Goal: Information Seeking & Learning: Check status

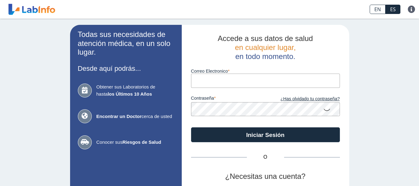
click at [201, 81] on input "Correo Electronico" at bounding box center [265, 81] width 149 height 14
type input "dra.gladysmontalvo@gmail.com"
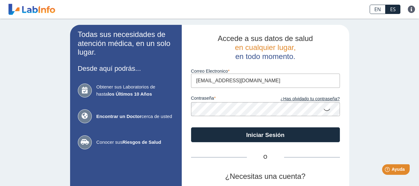
click at [324, 112] on icon at bounding box center [326, 109] width 7 height 12
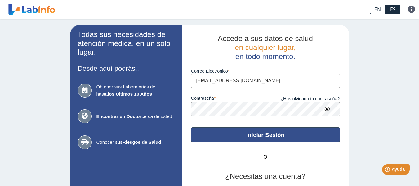
click at [266, 136] on button "Iniciar Sesión" at bounding box center [265, 134] width 149 height 15
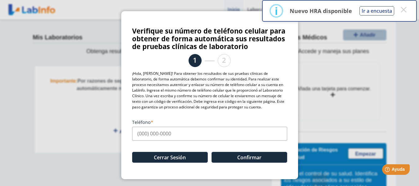
click at [202, 133] on input "Teléfono" at bounding box center [209, 134] width 155 height 14
type input "(787) 310-9088"
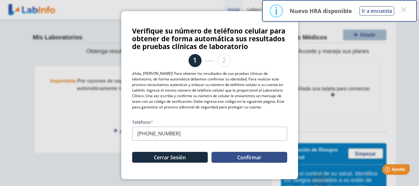
click at [237, 158] on button "Confirmar" at bounding box center [250, 157] width 76 height 11
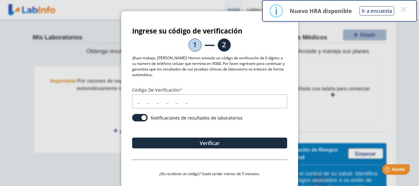
click at [205, 101] on input "Código de verificación" at bounding box center [209, 101] width 155 height 14
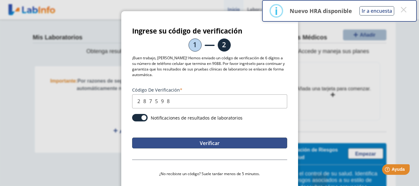
type input "287598"
click at [210, 143] on button "Verificar" at bounding box center [209, 142] width 155 height 11
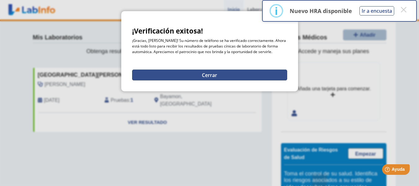
click at [214, 76] on button "Cerrar" at bounding box center [209, 75] width 155 height 11
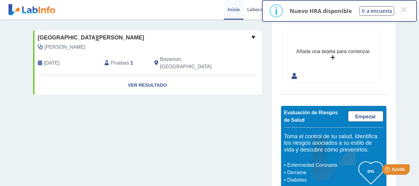
scroll to position [51, 0]
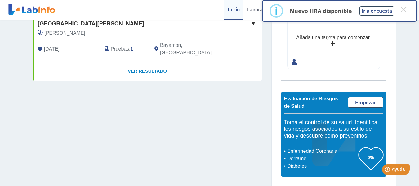
click at [151, 65] on link "Ver Resultado" at bounding box center [147, 71] width 229 height 20
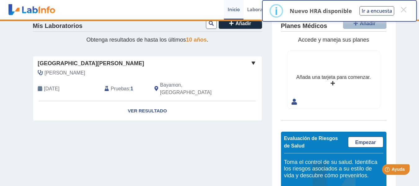
scroll to position [0, 0]
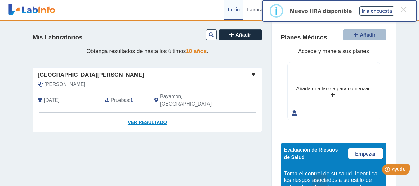
click at [150, 115] on link "Ver Resultado" at bounding box center [147, 123] width 229 height 20
click at [140, 113] on link "Ver Resultado" at bounding box center [147, 123] width 229 height 20
click at [250, 74] on span at bounding box center [253, 74] width 7 height 7
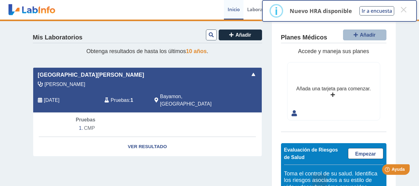
click at [250, 74] on span at bounding box center [253, 74] width 7 height 7
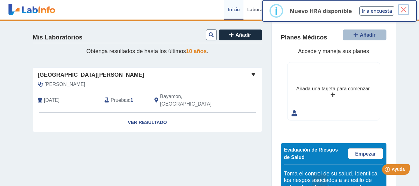
click at [404, 8] on button "×" at bounding box center [403, 9] width 11 height 11
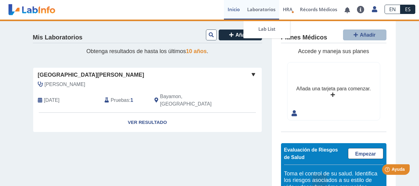
click at [264, 9] on link "Laboratorios" at bounding box center [262, 10] width 36 height 20
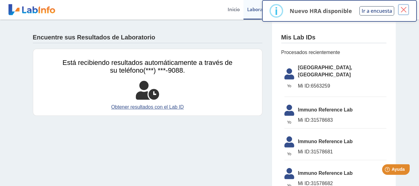
click at [404, 10] on button "×" at bounding box center [403, 9] width 11 height 11
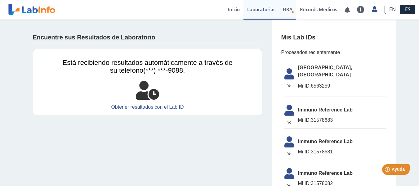
click at [288, 11] on span "HRA" at bounding box center [288, 9] width 10 height 6
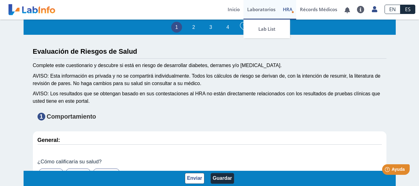
click at [259, 12] on link "Laboratorios" at bounding box center [262, 10] width 36 height 20
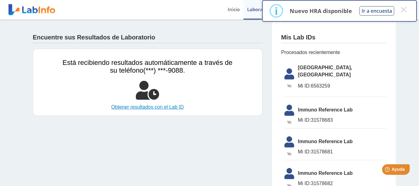
click at [162, 107] on link "Obtener resultados con el Lab ID" at bounding box center [148, 106] width 170 height 7
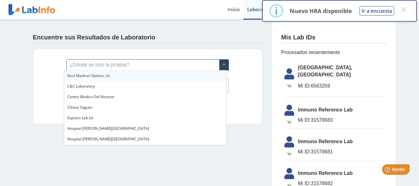
click at [223, 65] on span at bounding box center [223, 65] width 9 height 11
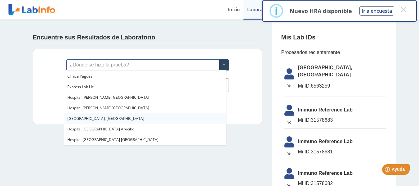
click at [116, 121] on div "[GEOGRAPHIC_DATA], [GEOGRAPHIC_DATA]" at bounding box center [145, 118] width 162 height 11
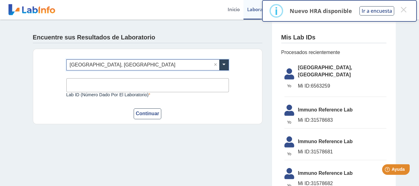
click at [137, 86] on input "Lab ID (número dado por el laboratorio)" at bounding box center [147, 85] width 163 height 14
click at [175, 103] on form "¿Dónde se hizo la prueba? × Hospital Metropolitano, Rio Piedras × Lab ID (númer…" at bounding box center [147, 89] width 163 height 60
click at [305, 71] on span "[GEOGRAPHIC_DATA], [GEOGRAPHIC_DATA]" at bounding box center [342, 71] width 88 height 15
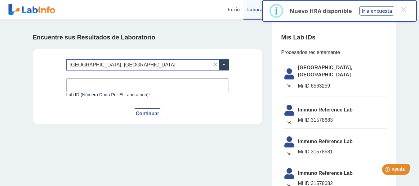
click at [157, 86] on input "Lab ID (número dado por el laboratorio)" at bounding box center [147, 85] width 163 height 14
type input "6563259"
click at [145, 112] on button "Continuar" at bounding box center [148, 113] width 28 height 11
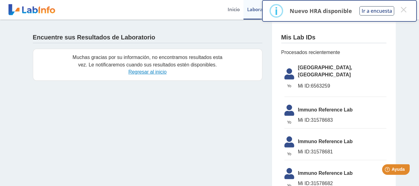
click at [144, 72] on link "Regresar al inicio" at bounding box center [147, 71] width 38 height 5
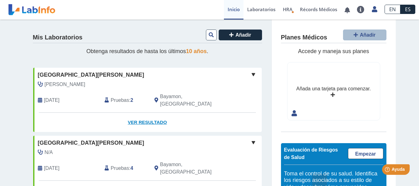
click at [154, 115] on link "Ver Resultado" at bounding box center [147, 123] width 229 height 20
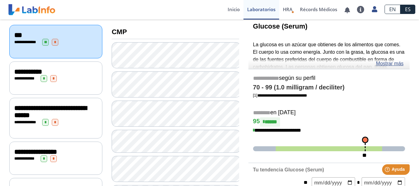
scroll to position [62, 0]
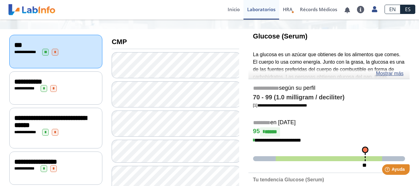
click at [76, 85] on div "**********" at bounding box center [55, 88] width 83 height 7
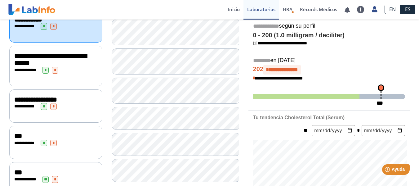
scroll to position [93, 0]
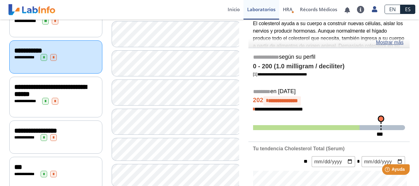
click at [70, 101] on div "**********" at bounding box center [55, 101] width 83 height 7
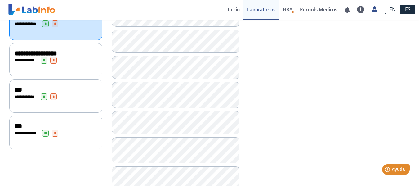
scroll to position [155, 0]
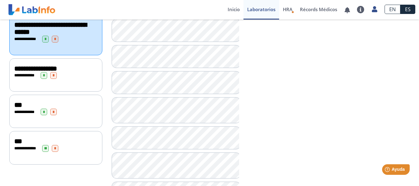
click at [75, 73] on div "**********" at bounding box center [55, 75] width 83 height 7
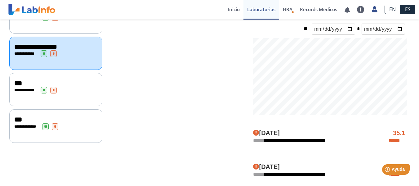
scroll to position [155, 0]
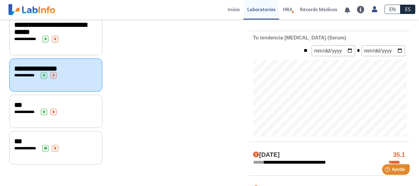
click at [82, 109] on div "**********" at bounding box center [55, 112] width 83 height 7
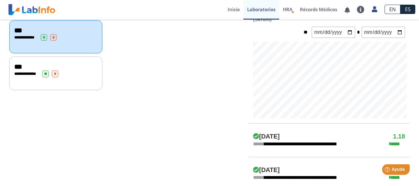
scroll to position [217, 0]
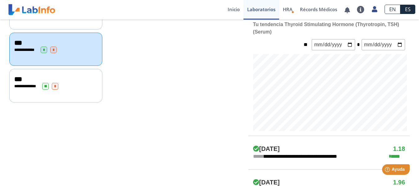
click at [78, 83] on div "**********" at bounding box center [55, 86] width 83 height 7
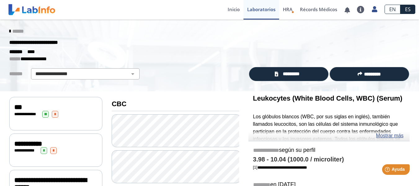
click at [79, 109] on div "***" at bounding box center [55, 106] width 83 height 7
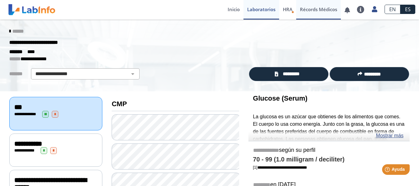
click at [312, 11] on link "Récords Médicos" at bounding box center [318, 10] width 45 height 20
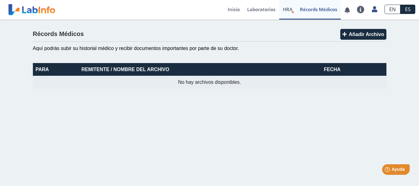
click at [284, 11] on span "HRA" at bounding box center [288, 9] width 10 height 6
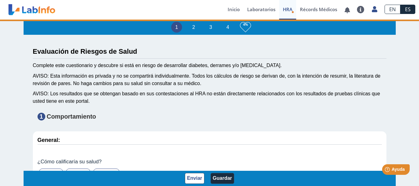
type input "Gladys Montalvo"
type input "1975-07-03"
select select
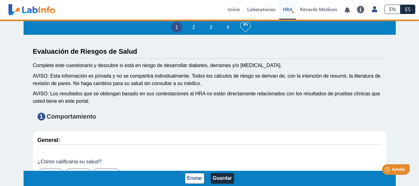
select select
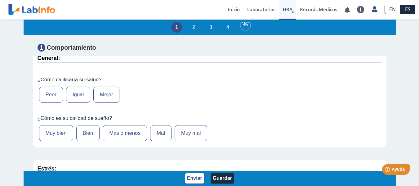
scroll to position [93, 0]
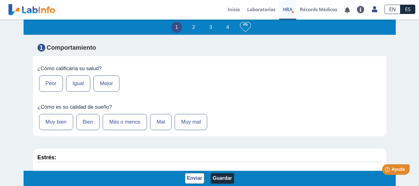
click at [76, 83] on label "Igual" at bounding box center [78, 83] width 24 height 16
click at [0, 0] on input "Igual" at bounding box center [0, 0] width 0 height 0
click at [85, 123] on label "Bien" at bounding box center [88, 122] width 24 height 16
click at [0, 0] on input "Bien" at bounding box center [0, 0] width 0 height 0
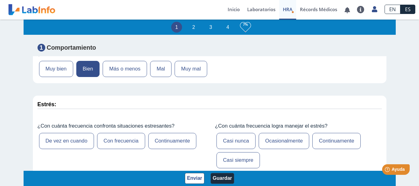
scroll to position [186, 0]
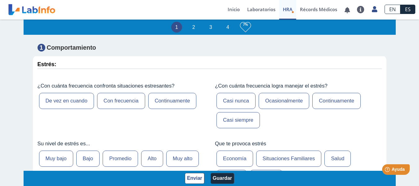
click at [114, 101] on label "Con frecuencia" at bounding box center [121, 101] width 48 height 16
click at [0, 0] on input "Con frecuencia" at bounding box center [0, 0] width 0 height 0
click at [237, 121] on label "Casi siempre" at bounding box center [238, 120] width 43 height 16
click at [0, 0] on input "Casi siempre" at bounding box center [0, 0] width 0 height 0
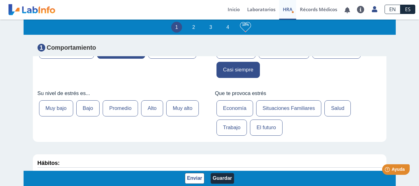
scroll to position [248, 0]
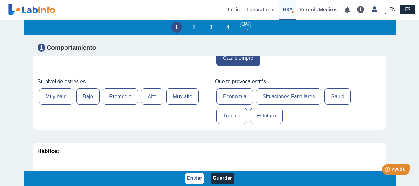
click at [115, 99] on label "Promedio" at bounding box center [120, 96] width 35 height 16
click at [0, 0] on input "Promedio" at bounding box center [0, 0] width 0 height 0
click at [235, 96] on label "Economía" at bounding box center [235, 96] width 37 height 16
click at [0, 0] on input "Economía" at bounding box center [0, 0] width 0 height 0
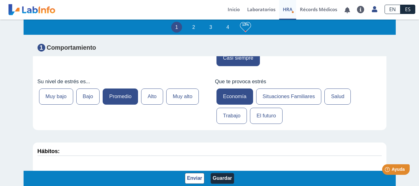
click at [227, 115] on label "Trabajo" at bounding box center [232, 116] width 30 height 16
click at [0, 0] on input "Trabajo" at bounding box center [0, 0] width 0 height 0
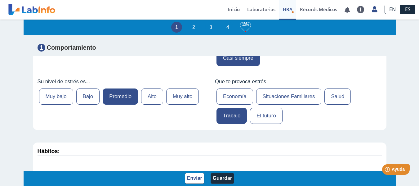
click at [229, 96] on label "Economía" at bounding box center [235, 96] width 37 height 16
click at [0, 0] on input "Economía" at bounding box center [0, 0] width 0 height 0
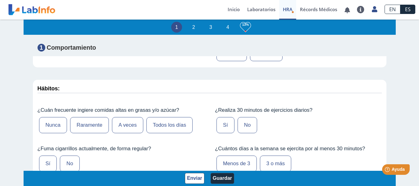
scroll to position [341, 0]
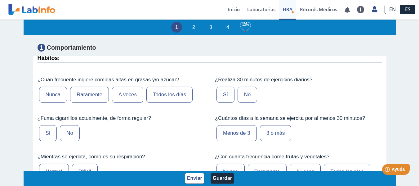
click at [130, 96] on label "A veces" at bounding box center [127, 95] width 31 height 16
click at [0, 0] on input "A veces" at bounding box center [0, 0] width 0 height 0
click at [245, 93] on label "No" at bounding box center [248, 95] width 20 height 16
click at [0, 0] on input "No" at bounding box center [0, 0] width 0 height 0
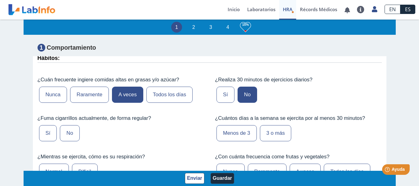
scroll to position [372, 0]
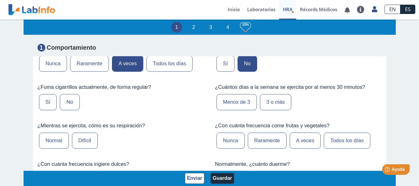
click at [70, 106] on label "No" at bounding box center [70, 102] width 20 height 16
click at [0, 0] on input "No" at bounding box center [0, 0] width 0 height 0
click at [239, 103] on label "Menos de 3" at bounding box center [237, 102] width 40 height 16
click at [0, 0] on input "Menos de 3" at bounding box center [0, 0] width 0 height 0
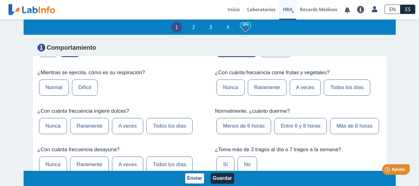
scroll to position [435, 0]
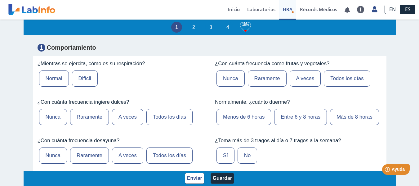
click at [85, 77] on label "Difícil" at bounding box center [85, 78] width 26 height 16
click at [0, 0] on input "Difícil" at bounding box center [0, 0] width 0 height 0
click at [308, 78] on label "A veces" at bounding box center [305, 78] width 31 height 16
click at [0, 0] on input "A veces" at bounding box center [0, 0] width 0 height 0
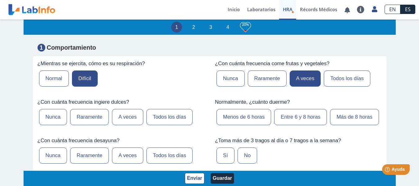
click at [124, 118] on label "A veces" at bounding box center [127, 117] width 31 height 16
click at [0, 0] on input "A veces" at bounding box center [0, 0] width 0 height 0
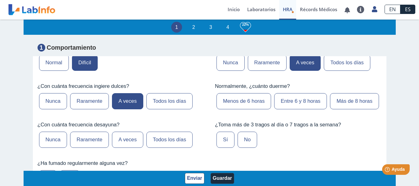
scroll to position [466, 0]
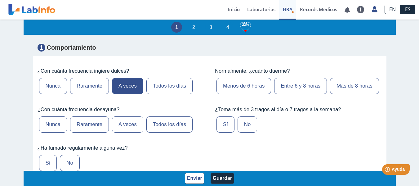
click at [282, 88] on label "Entre 6 y 8 horas" at bounding box center [300, 86] width 53 height 16
click at [0, 0] on input "Entre 6 y 8 horas" at bounding box center [0, 0] width 0 height 0
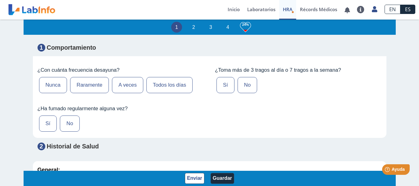
scroll to position [528, 0]
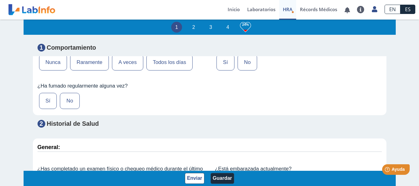
click at [134, 70] on label "A veces" at bounding box center [127, 62] width 31 height 16
click at [0, 0] on input "A veces" at bounding box center [0, 0] width 0 height 0
click at [242, 70] on label "No" at bounding box center [248, 62] width 20 height 16
click at [0, 0] on input "No" at bounding box center [0, 0] width 0 height 0
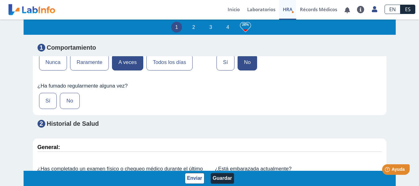
click at [70, 109] on label "No" at bounding box center [70, 101] width 20 height 16
click at [0, 0] on input "No" at bounding box center [0, 0] width 0 height 0
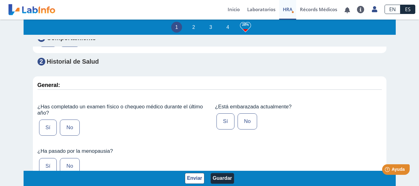
scroll to position [621, 0]
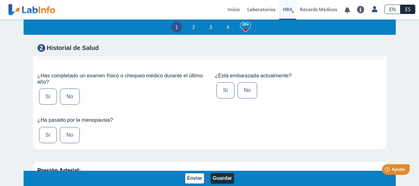
click at [46, 105] on label "Sí" at bounding box center [48, 96] width 18 height 16
click at [0, 0] on input "Sí" at bounding box center [0, 0] width 0 height 0
click at [245, 98] on label "No" at bounding box center [248, 90] width 20 height 16
click at [0, 0] on input "No" at bounding box center [0, 0] width 0 height 0
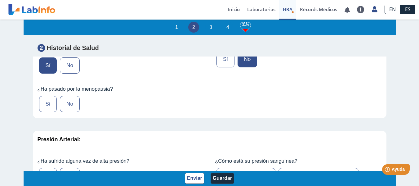
scroll to position [683, 0]
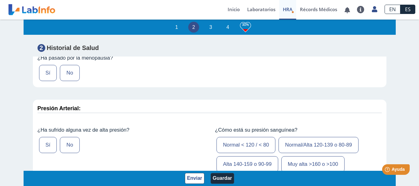
click at [44, 81] on label "Sí" at bounding box center [48, 73] width 18 height 16
click at [0, 0] on input "Sí" at bounding box center [0, 0] width 0 height 0
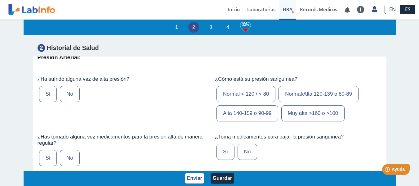
scroll to position [745, 0]
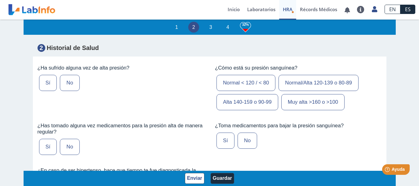
click at [67, 91] on label "No" at bounding box center [70, 83] width 20 height 16
click at [0, 0] on input "No" at bounding box center [0, 0] width 0 height 0
click at [254, 91] on label "Normal < 120 / < 80" at bounding box center [246, 83] width 59 height 16
click at [0, 0] on input "Normal < 120 / < 80" at bounding box center [0, 0] width 0 height 0
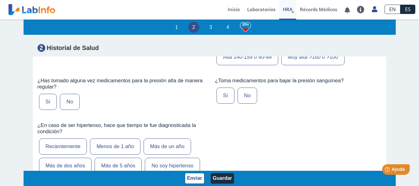
scroll to position [807, 0]
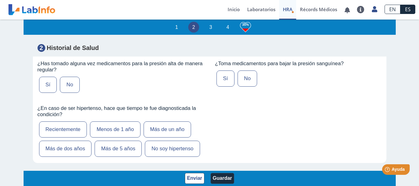
click at [69, 93] on label "No" at bounding box center [70, 85] width 20 height 16
click at [0, 0] on input "No" at bounding box center [0, 0] width 0 height 0
click at [245, 87] on label "No" at bounding box center [248, 78] width 20 height 16
click at [0, 0] on input "No" at bounding box center [0, 0] width 0 height 0
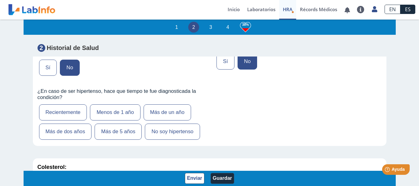
scroll to position [838, 0]
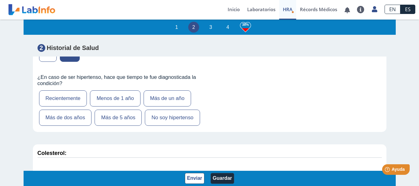
click at [163, 126] on label "No soy hipertenso" at bounding box center [172, 118] width 55 height 16
click at [0, 0] on input "No soy hipertenso" at bounding box center [0, 0] width 0 height 0
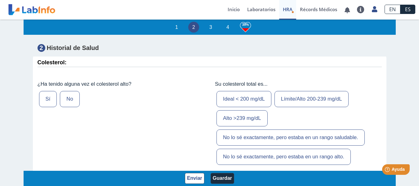
scroll to position [931, 0]
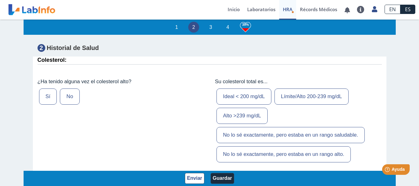
click at [44, 105] on label "Sí" at bounding box center [48, 96] width 18 height 16
click at [0, 0] on input "Sí" at bounding box center [0, 0] width 0 height 0
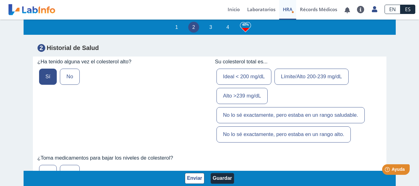
scroll to position [962, 0]
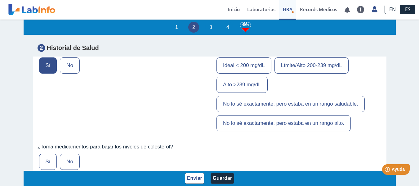
click at [287, 74] on label "Límite/Alto 200-239 mg/dL" at bounding box center [312, 65] width 74 height 16
click at [0, 0] on input "Límite/Alto 200-239 mg/dL" at bounding box center [0, 0] width 0 height 0
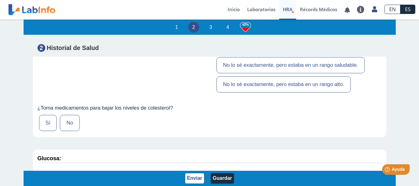
scroll to position [1024, 0]
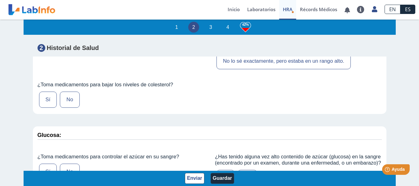
click at [67, 108] on label "No" at bounding box center [70, 100] width 20 height 16
click at [0, 0] on input "No" at bounding box center [0, 0] width 0 height 0
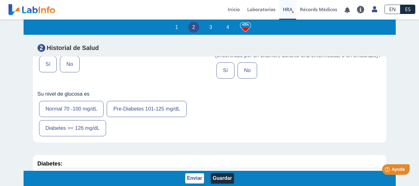
scroll to position [1117, 0]
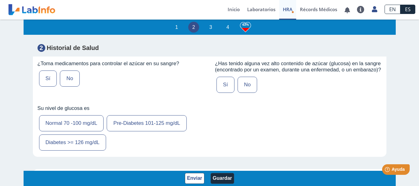
click at [47, 87] on label "Sí" at bounding box center [48, 78] width 18 height 16
click at [0, 0] on input "Sí" at bounding box center [0, 0] width 0 height 0
click at [241, 93] on label "No" at bounding box center [248, 85] width 20 height 16
click at [0, 0] on input "No" at bounding box center [0, 0] width 0 height 0
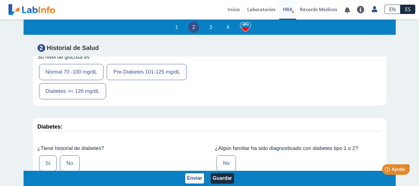
scroll to position [1179, 0]
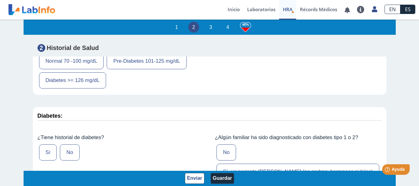
click at [69, 69] on label "Normal 70 -100 mg/dL" at bounding box center [71, 61] width 65 height 16
click at [0, 0] on input "Normal 70 -100 mg/dL" at bounding box center [0, 0] width 0 height 0
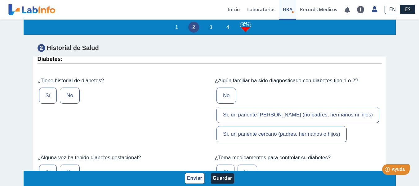
scroll to position [1241, 0]
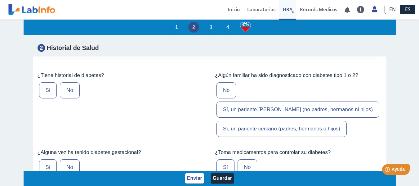
click at [66, 98] on label "No" at bounding box center [70, 90] width 20 height 16
click at [0, 0] on input "No" at bounding box center [0, 0] width 0 height 0
click at [268, 137] on label "Sí, un pariente cercano (padres, hermanos o hijos)" at bounding box center [282, 129] width 130 height 16
click at [0, 0] on input "Sí, un pariente cercano (padres, hermanos o hijos)" at bounding box center [0, 0] width 0 height 0
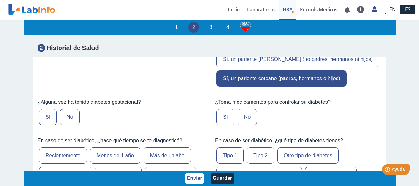
scroll to position [1304, 0]
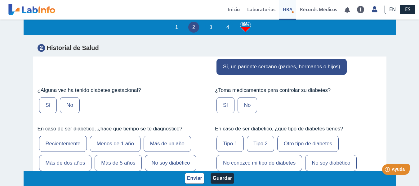
click at [66, 113] on label "No" at bounding box center [70, 105] width 20 height 16
click at [0, 0] on input "No" at bounding box center [0, 0] width 0 height 0
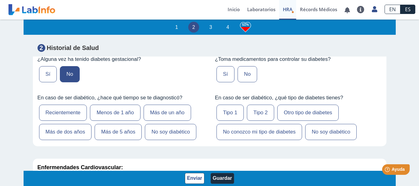
click at [240, 77] on label "No" at bounding box center [248, 74] width 20 height 16
click at [0, 0] on input "No" at bounding box center [0, 0] width 0 height 0
click at [162, 140] on label "No soy diabético" at bounding box center [171, 132] width 52 height 16
click at [0, 0] on input "No soy diabético" at bounding box center [0, 0] width 0 height 0
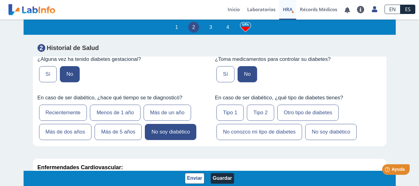
scroll to position [1366, 0]
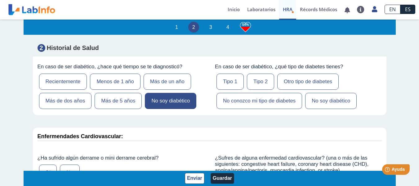
click at [315, 105] on label "No soy diabético" at bounding box center [331, 101] width 52 height 16
click at [0, 0] on input "No soy diabético" at bounding box center [0, 0] width 0 height 0
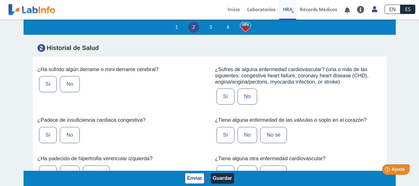
scroll to position [1459, 0]
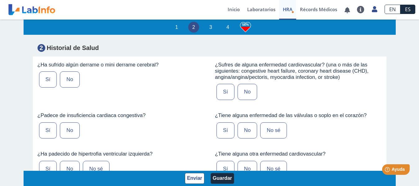
click at [70, 87] on label "No" at bounding box center [70, 79] width 20 height 16
click at [0, 0] on input "No" at bounding box center [0, 0] width 0 height 0
click at [248, 99] on label "No" at bounding box center [248, 92] width 20 height 16
click at [0, 0] on input "No" at bounding box center [0, 0] width 0 height 0
click at [69, 135] on label "No" at bounding box center [70, 130] width 20 height 16
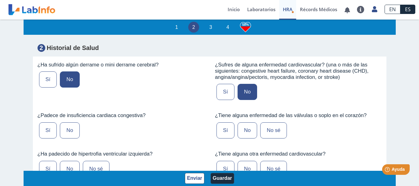
click at [0, 0] on input "No" at bounding box center [0, 0] width 0 height 0
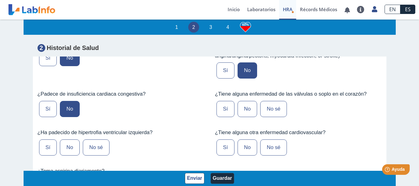
scroll to position [1490, 0]
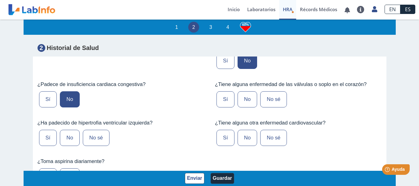
click at [269, 106] on label "No sé" at bounding box center [273, 99] width 27 height 16
click at [0, 0] on input "No sé" at bounding box center [0, 0] width 0 height 0
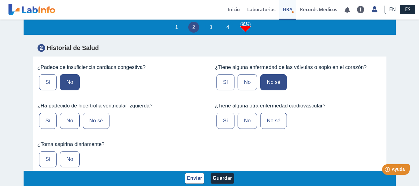
scroll to position [1521, 0]
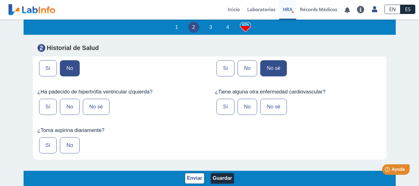
click at [102, 115] on label "No sé" at bounding box center [96, 107] width 27 height 16
click at [0, 0] on input "No sé" at bounding box center [0, 0] width 0 height 0
click at [278, 115] on label "No sé" at bounding box center [273, 107] width 27 height 16
click at [0, 0] on input "No sé" at bounding box center [0, 0] width 0 height 0
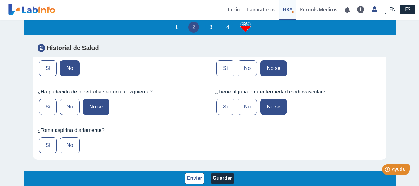
click at [278, 115] on label "No sé" at bounding box center [273, 107] width 27 height 16
click at [0, 0] on input "No sé" at bounding box center [0, 0] width 0 height 0
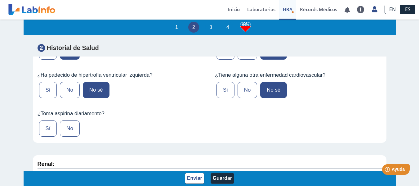
scroll to position [1552, 0]
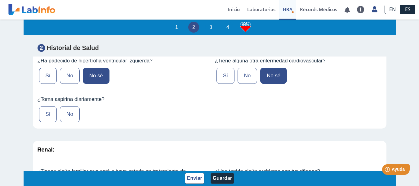
click at [67, 119] on label "No" at bounding box center [70, 114] width 20 height 16
click at [0, 0] on input "No" at bounding box center [0, 0] width 0 height 0
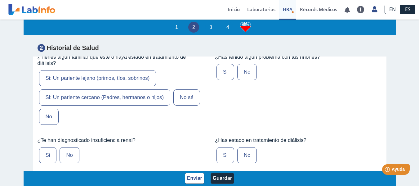
scroll to position [1676, 0]
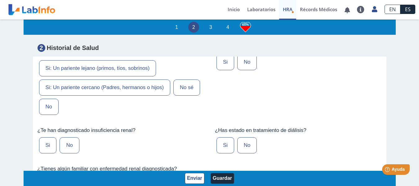
click at [49, 115] on label "No" at bounding box center [49, 107] width 20 height 16
click at [0, 0] on input "No" at bounding box center [0, 0] width 0 height 0
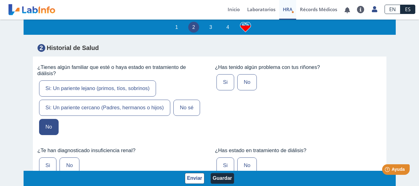
scroll to position [1645, 0]
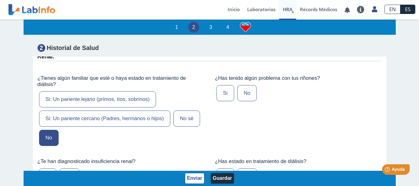
click at [241, 98] on label "No" at bounding box center [247, 93] width 20 height 16
click at [0, 0] on input "No" at bounding box center [0, 0] width 0 height 0
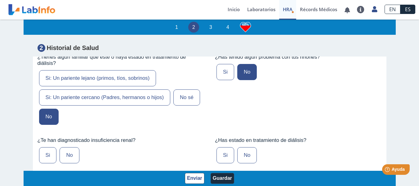
scroll to position [1707, 0]
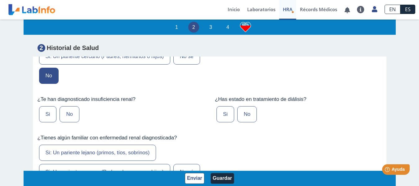
click at [70, 121] on label "No" at bounding box center [70, 114] width 20 height 16
click at [0, 0] on input "No" at bounding box center [0, 0] width 0 height 0
click at [249, 119] on label "No" at bounding box center [247, 114] width 20 height 16
click at [0, 0] on input "No" at bounding box center [0, 0] width 0 height 0
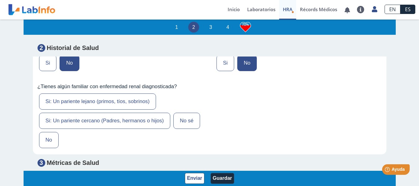
scroll to position [1769, 0]
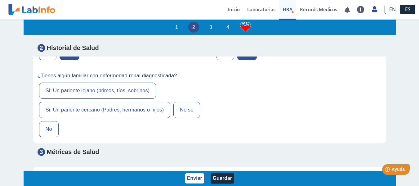
click at [51, 137] on label "No" at bounding box center [49, 129] width 20 height 16
click at [0, 0] on input "No" at bounding box center [0, 0] width 0 height 0
click at [81, 97] on label "Si: Un pariente lejano (primos, tíos, sobrinos)" at bounding box center [97, 91] width 117 height 16
click at [0, 0] on input "Si: Un pariente lejano (primos, tíos, sobrinos)" at bounding box center [0, 0] width 0 height 0
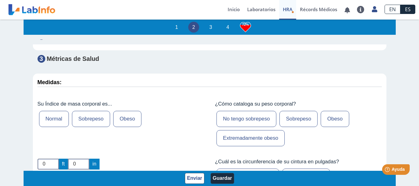
scroll to position [1893, 0]
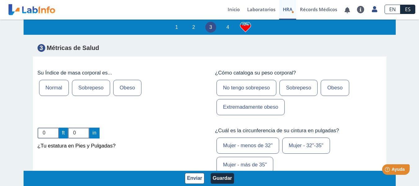
click at [123, 96] on label "Obeso" at bounding box center [127, 88] width 28 height 16
click at [0, 0] on input "Obeso" at bounding box center [0, 0] width 0 height 0
click at [336, 96] on label "Obeso" at bounding box center [335, 88] width 28 height 16
click at [0, 0] on input "Obeso" at bounding box center [0, 0] width 0 height 0
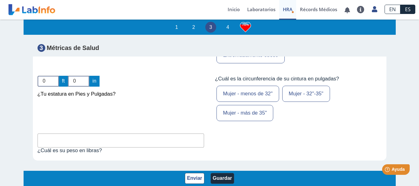
scroll to position [1955, 0]
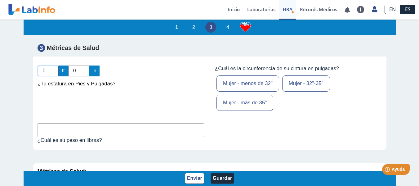
click at [44, 75] on input "0" at bounding box center [48, 70] width 21 height 11
type input "0"
type input "5"
click at [76, 76] on input "0" at bounding box center [78, 70] width 21 height 11
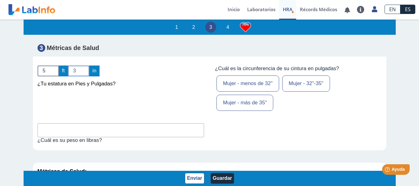
type input "3"
click at [252, 111] on label "Mujer - más de 35"" at bounding box center [245, 103] width 57 height 16
click at [0, 0] on input "Mujer - más de 35"" at bounding box center [0, 0] width 0 height 0
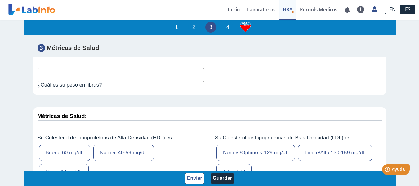
scroll to position [2017, 0]
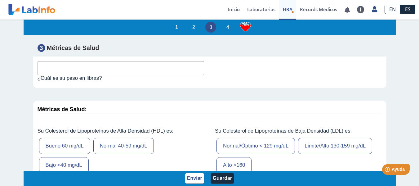
click at [86, 74] on input "text" at bounding box center [121, 68] width 167 height 14
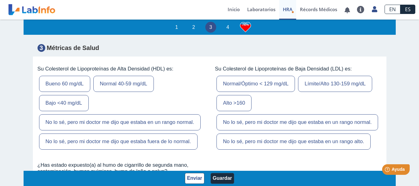
scroll to position [2111, 0]
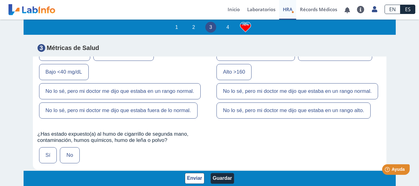
type input "225"
click at [113, 99] on label "No lo sé, pero mi doctor me dijo que estaba en un rango normal." at bounding box center [120, 91] width 162 height 16
click at [0, 0] on input "No lo sé, pero mi doctor me dijo que estaba en un rango normal." at bounding box center [0, 0] width 0 height 0
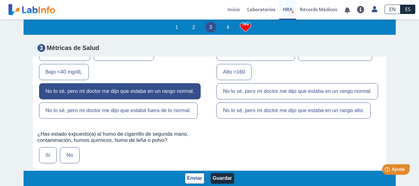
click at [278, 93] on label "No lo sé, pero mi doctor me dijo que estaba en un rango normal." at bounding box center [298, 91] width 162 height 16
click at [0, 0] on input "No lo sé, pero mi doctor me dijo que estaba en un rango normal." at bounding box center [0, 0] width 0 height 0
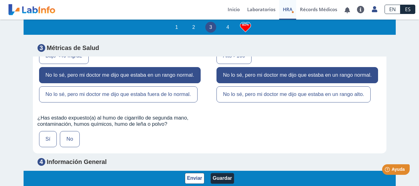
scroll to position [2173, 0]
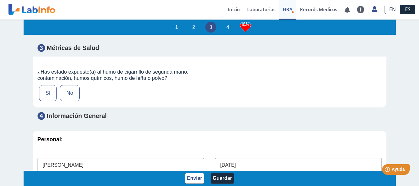
click at [73, 101] on label "No" at bounding box center [70, 93] width 20 height 16
click at [0, 0] on input "No" at bounding box center [0, 0] width 0 height 0
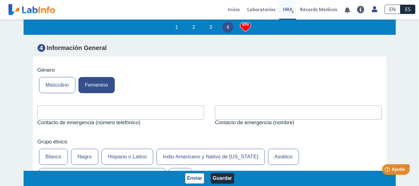
scroll to position [2328, 0]
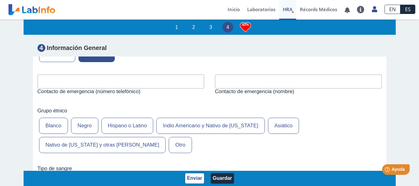
click at [79, 88] on input "text" at bounding box center [121, 81] width 167 height 14
type input "7875682003"
click at [221, 88] on input "text" at bounding box center [298, 81] width 167 height 14
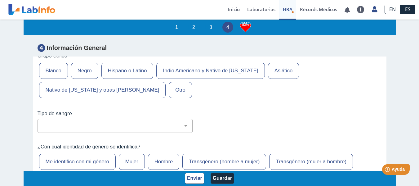
scroll to position [2390, 0]
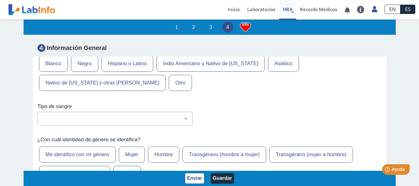
type input "Angel"
click at [118, 72] on label "Hispano o Latino" at bounding box center [127, 64] width 52 height 16
click at [0, 0] on input "Hispano o Latino" at bounding box center [0, 0] width 0 height 0
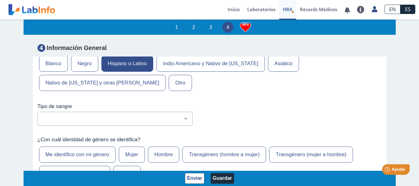
scroll to position [2421, 0]
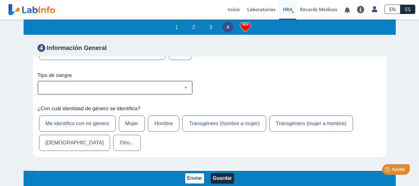
click at [116, 95] on div "No estoy seguro O Negativo O Positivo A Negativo A Positivo B Negativo B Positi…" at bounding box center [115, 88] width 155 height 14
click at [138, 91] on select "No estoy seguro O Negativo O Positivo A Negativo A Positivo B Negativo B Positi…" at bounding box center [118, 88] width 150 height 6
select select "1: 227"
click at [43, 91] on select "No estoy seguro O Negativo O Positivo A Negativo A Positivo B Negativo B Positi…" at bounding box center [118, 88] width 150 height 6
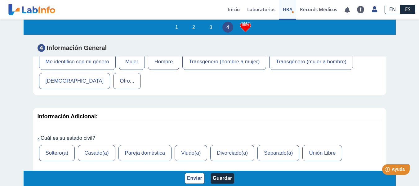
scroll to position [2483, 0]
click at [128, 70] on label "Mujer" at bounding box center [132, 61] width 26 height 16
click at [0, 0] on input "Mujer" at bounding box center [0, 0] width 0 height 0
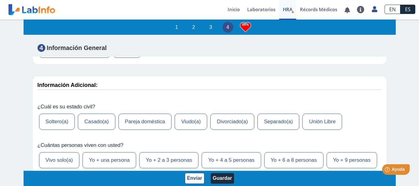
scroll to position [2545, 0]
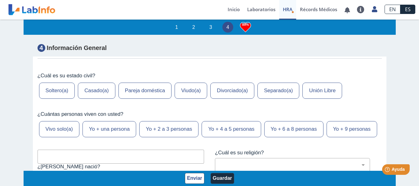
click at [102, 99] on label "Casado(a)" at bounding box center [96, 91] width 37 height 16
click at [0, 0] on input "Casado(a)" at bounding box center [0, 0] width 0 height 0
click at [102, 99] on label "Casado(a)" at bounding box center [96, 91] width 37 height 16
click at [0, 0] on input "Casado(a)" at bounding box center [0, 0] width 0 height 0
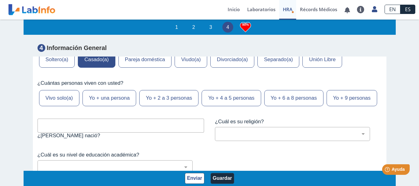
click at [152, 106] on label "Yo + 2 a 3 personas" at bounding box center [168, 98] width 59 height 16
click at [0, 0] on input "Yo + 2 a 3 personas" at bounding box center [0, 0] width 0 height 0
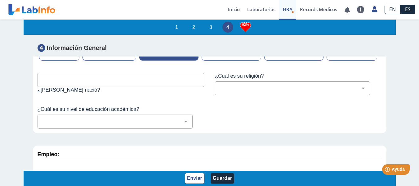
scroll to position [2638, 0]
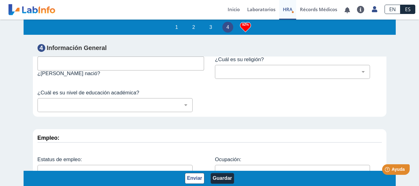
click at [99, 70] on input "text" at bounding box center [121, 63] width 167 height 14
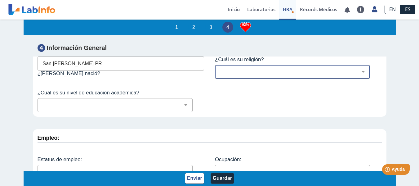
type input "San Juan PR"
click at [232, 75] on select "Cristiano (cualquier denominación) Judío Ortodoxo Mormón Musulmán Adventista Te…" at bounding box center [295, 72] width 150 height 6
select select "1: 216"
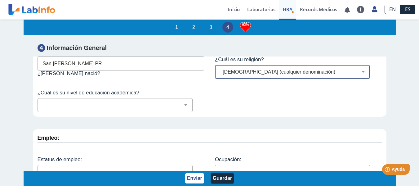
click at [220, 75] on select "Cristiano (cualquier denominación) Judío Ortodoxo Mormón Musulmán Adventista Te…" at bounding box center [295, 72] width 150 height 6
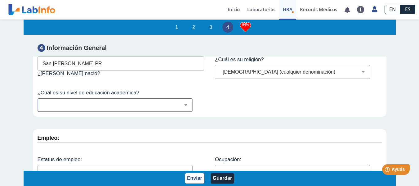
click at [111, 108] on select "No fui a la escuela Escuela primaria Algo de escuela secundaria o equivalente s…" at bounding box center [118, 105] width 150 height 6
select select "9: 282"
click at [43, 108] on select "No fui a la escuela Escuela primaria Algo de escuela secundaria o equivalente s…" at bounding box center [118, 105] width 150 height 6
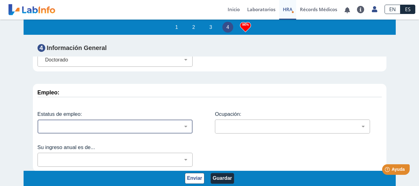
scroll to position [2715, 0]
click at [102, 127] on select "Empleado a tiempo parcial Empleado a tiempo completo Servicio profesionales Sin…" at bounding box center [118, 127] width 150 height 6
select select "2: 134"
click at [43, 124] on select "Empleado a tiempo parcial Empleado a tiempo completo Servicio profesionales Sin…" at bounding box center [118, 127] width 150 height 6
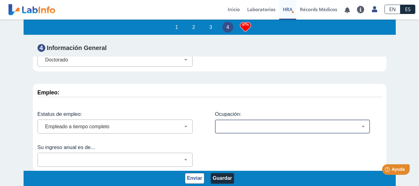
click at [239, 126] on select "Administración de empresas Servicios de protección Instalaciones, Reparaciones …" at bounding box center [295, 127] width 150 height 6
select select "4: 171"
click at [220, 124] on select "Administración de empresas Servicios de protección Instalaciones, Reparaciones …" at bounding box center [295, 127] width 150 height 6
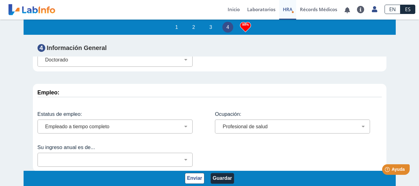
scroll to position [1, 0]
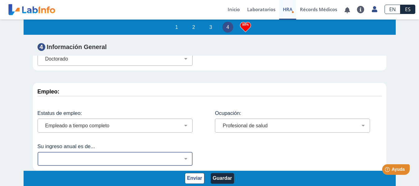
click at [175, 159] on select "Menos de $12,000 $12,000-$16,000 $16,000-$24,000 $24,000-$30,000 $30,000-$40,00…" at bounding box center [118, 159] width 150 height 6
select select "11: 153"
click at [43, 156] on select "Menos de $12,000 $12,000-$16,000 $16,000-$24,000 $24,000-$30,000 $30,000-$40,00…" at bounding box center [118, 159] width 150 height 6
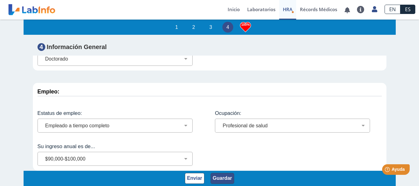
click at [220, 178] on button "Guardar" at bounding box center [223, 178] width 24 height 11
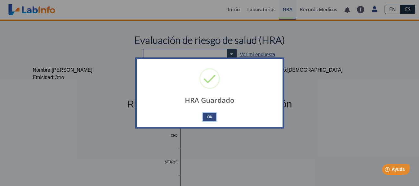
click at [209, 117] on button "OK" at bounding box center [209, 117] width 13 height 8
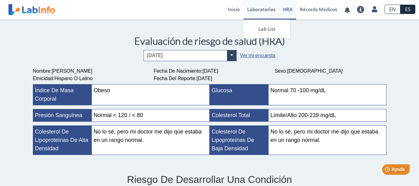
click at [255, 12] on link "Laboratorios" at bounding box center [262, 10] width 36 height 20
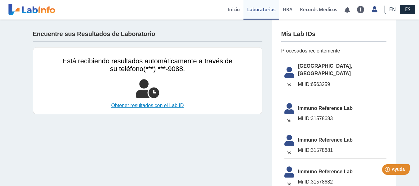
click at [160, 104] on link "Obtener resultados con el Lab ID" at bounding box center [148, 105] width 170 height 7
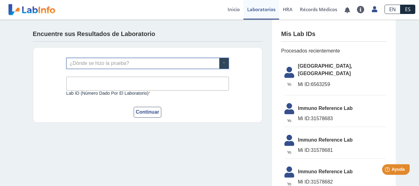
click at [224, 63] on span at bounding box center [223, 63] width 9 height 11
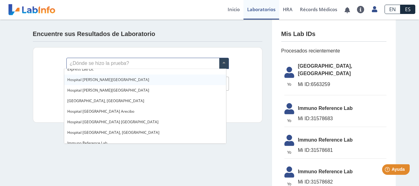
scroll to position [62, 0]
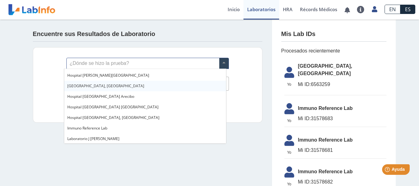
click at [122, 85] on span "[GEOGRAPHIC_DATA], [GEOGRAPHIC_DATA]" at bounding box center [105, 85] width 77 height 5
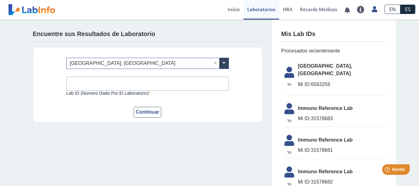
click at [142, 81] on input "Lab ID (número dado por el laboratorio)" at bounding box center [147, 84] width 163 height 14
click at [186, 102] on form "¿Dónde se hizo la prueba? × Hospital Metropolitano, Rio Piedras × Lab ID (númer…" at bounding box center [147, 88] width 163 height 60
click at [158, 85] on input "Lab ID (número dado por el laboratorio)" at bounding box center [147, 84] width 163 height 14
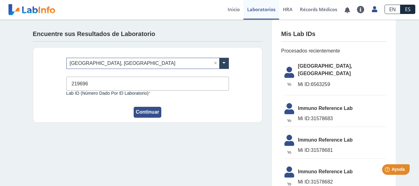
type input "219696"
click at [147, 113] on button "Continuar" at bounding box center [148, 112] width 28 height 11
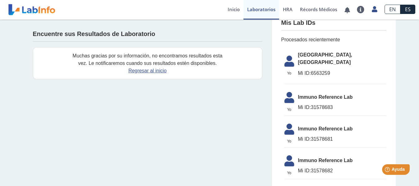
scroll to position [0, 0]
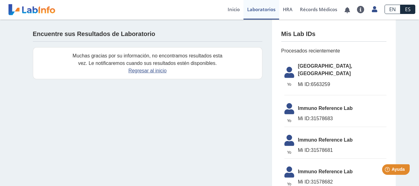
click at [329, 81] on span "Mi ID: 6563259" at bounding box center [342, 84] width 88 height 7
click at [321, 82] on li "Yo Yo Hospital Metropolitano, Rio Piedras Mi ID: 6563259" at bounding box center [336, 77] width 102 height 36
click at [315, 83] on li "Yo Yo Hospital Metropolitano, Rio Piedras Mi ID: 6563259" at bounding box center [336, 77] width 102 height 36
click at [313, 81] on span "Mi ID: 6563259" at bounding box center [342, 84] width 88 height 7
click at [148, 71] on link "Regresar al inicio" at bounding box center [147, 70] width 38 height 5
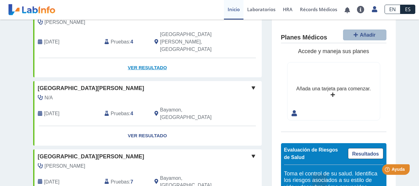
scroll to position [31, 0]
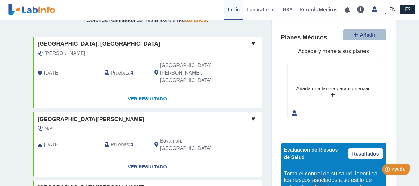
click at [149, 89] on link "Ver Resultado" at bounding box center [147, 99] width 229 height 20
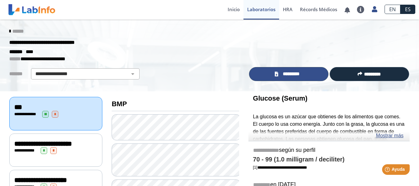
click at [296, 74] on span "*********" at bounding box center [291, 73] width 23 height 7
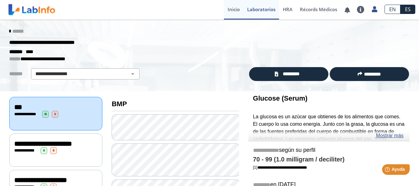
click at [236, 10] on link "Inicio" at bounding box center [234, 10] width 20 height 20
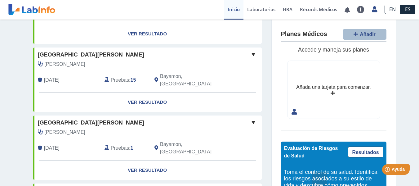
scroll to position [155, 0]
click at [151, 92] on link "Ver Resultado" at bounding box center [147, 102] width 229 height 20
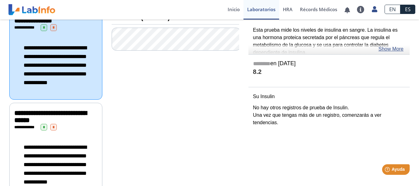
scroll to position [93, 0]
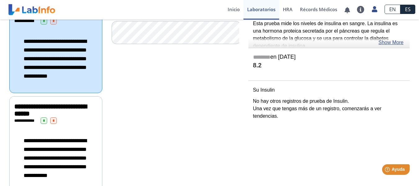
click at [82, 124] on div "**********" at bounding box center [55, 120] width 83 height 7
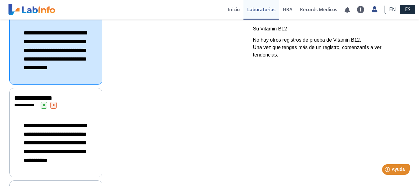
scroll to position [217, 0]
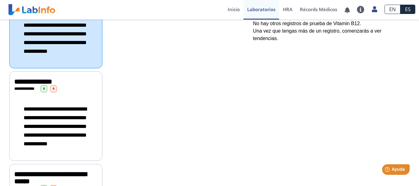
click at [89, 114] on div "**********" at bounding box center [55, 115] width 93 height 89
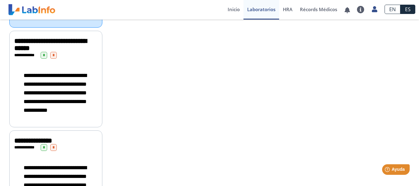
scroll to position [372, 0]
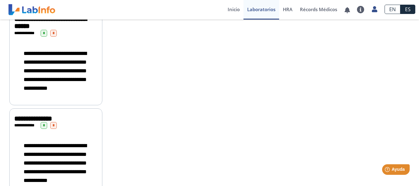
click at [84, 75] on div "**********" at bounding box center [55, 71] width 83 height 56
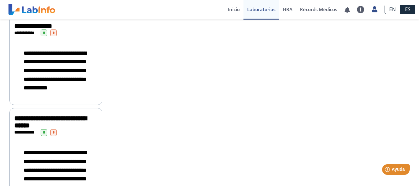
scroll to position [466, 0]
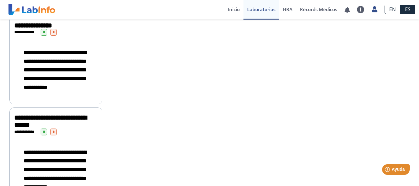
click at [83, 98] on div "**********" at bounding box center [55, 70] width 83 height 56
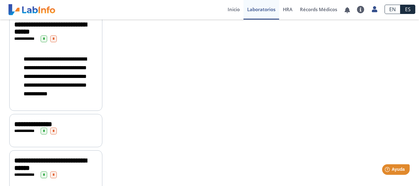
scroll to position [590, 0]
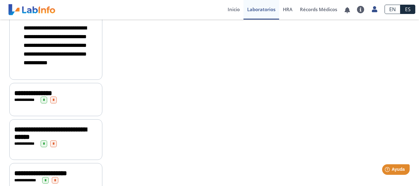
click at [82, 73] on div "**********" at bounding box center [55, 45] width 83 height 56
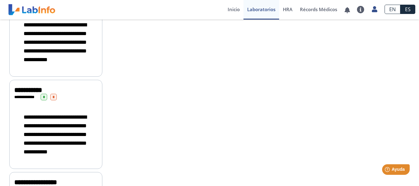
scroll to position [776, 0]
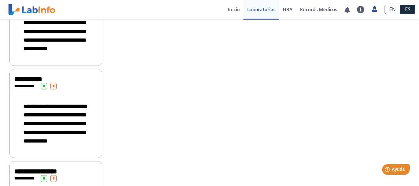
click at [80, 59] on div "**********" at bounding box center [55, 31] width 83 height 56
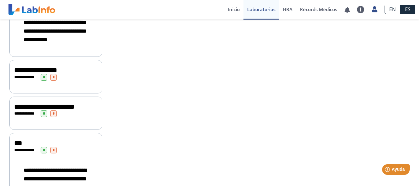
scroll to position [869, 0]
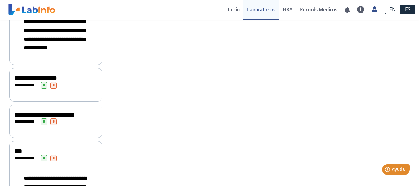
click at [85, 58] on div "**********" at bounding box center [55, 30] width 83 height 56
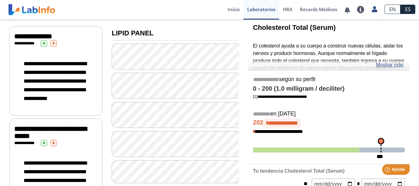
scroll to position [62, 0]
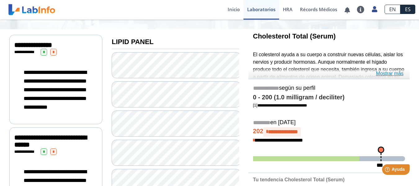
click at [385, 74] on link "Mostrar más" at bounding box center [390, 73] width 28 height 7
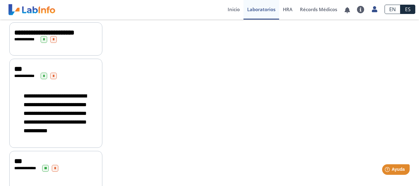
scroll to position [962, 0]
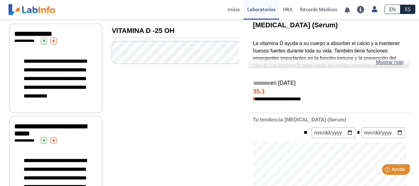
scroll to position [62, 0]
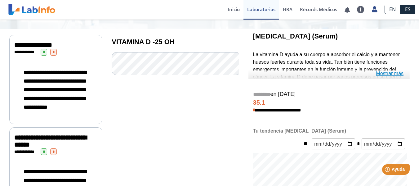
click at [379, 73] on link "Mostrar más" at bounding box center [390, 73] width 28 height 7
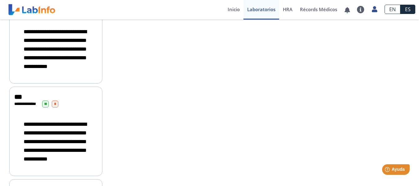
scroll to position [1024, 0]
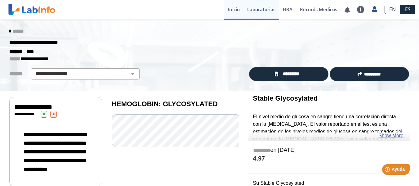
click at [234, 9] on link "Inicio" at bounding box center [234, 10] width 20 height 20
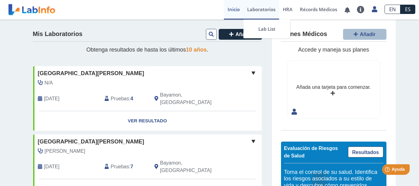
click at [266, 10] on link "Laboratorios" at bounding box center [262, 10] width 36 height 20
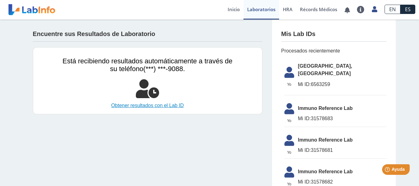
click at [161, 107] on link "Obtener resultados con el Lab ID" at bounding box center [148, 105] width 170 height 7
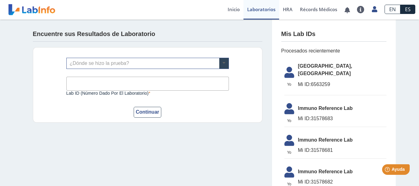
click at [221, 63] on span at bounding box center [223, 63] width 9 height 11
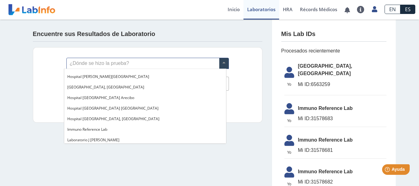
scroll to position [62, 0]
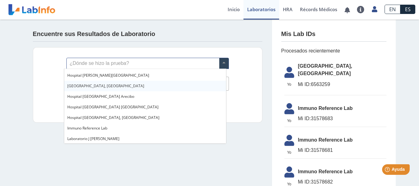
click at [131, 87] on div "[GEOGRAPHIC_DATA], [GEOGRAPHIC_DATA]" at bounding box center [145, 86] width 162 height 11
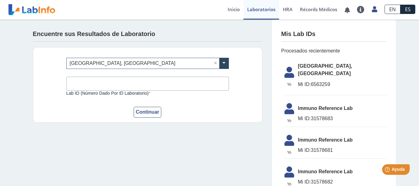
drag, startPoint x: 329, startPoint y: 77, endPoint x: 312, endPoint y: 80, distance: 16.9
click at [312, 81] on span "Mi ID: 6563259" at bounding box center [342, 84] width 88 height 7
drag, startPoint x: 312, startPoint y: 76, endPoint x: 327, endPoint y: 76, distance: 15.8
click at [327, 81] on span "Mi ID: 6563259" at bounding box center [342, 84] width 88 height 7
click at [164, 84] on input "Lab ID (número dado por el laboratorio)" at bounding box center [147, 84] width 163 height 14
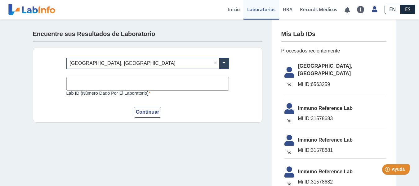
type input "6563259"
click at [146, 110] on button "Continuar" at bounding box center [148, 112] width 28 height 11
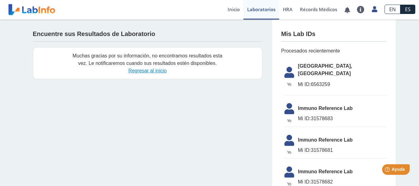
click at [148, 72] on link "Regresar al inicio" at bounding box center [147, 70] width 38 height 5
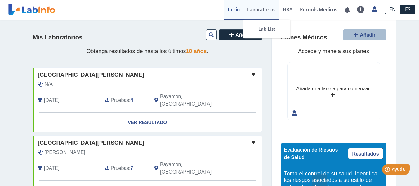
click at [259, 11] on link "Laboratorios" at bounding box center [262, 10] width 36 height 20
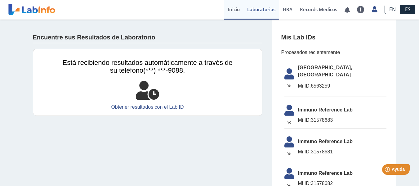
click at [232, 12] on link "Inicio" at bounding box center [234, 10] width 20 height 20
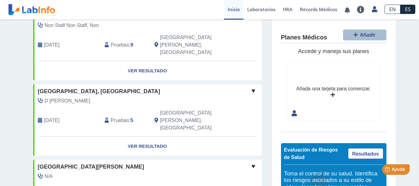
scroll to position [258, 0]
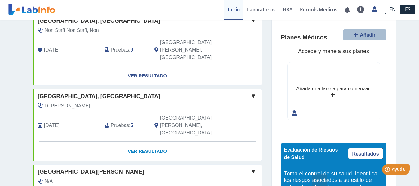
click at [151, 142] on link "Ver Resultado" at bounding box center [147, 152] width 229 height 20
